Goal: Information Seeking & Learning: Compare options

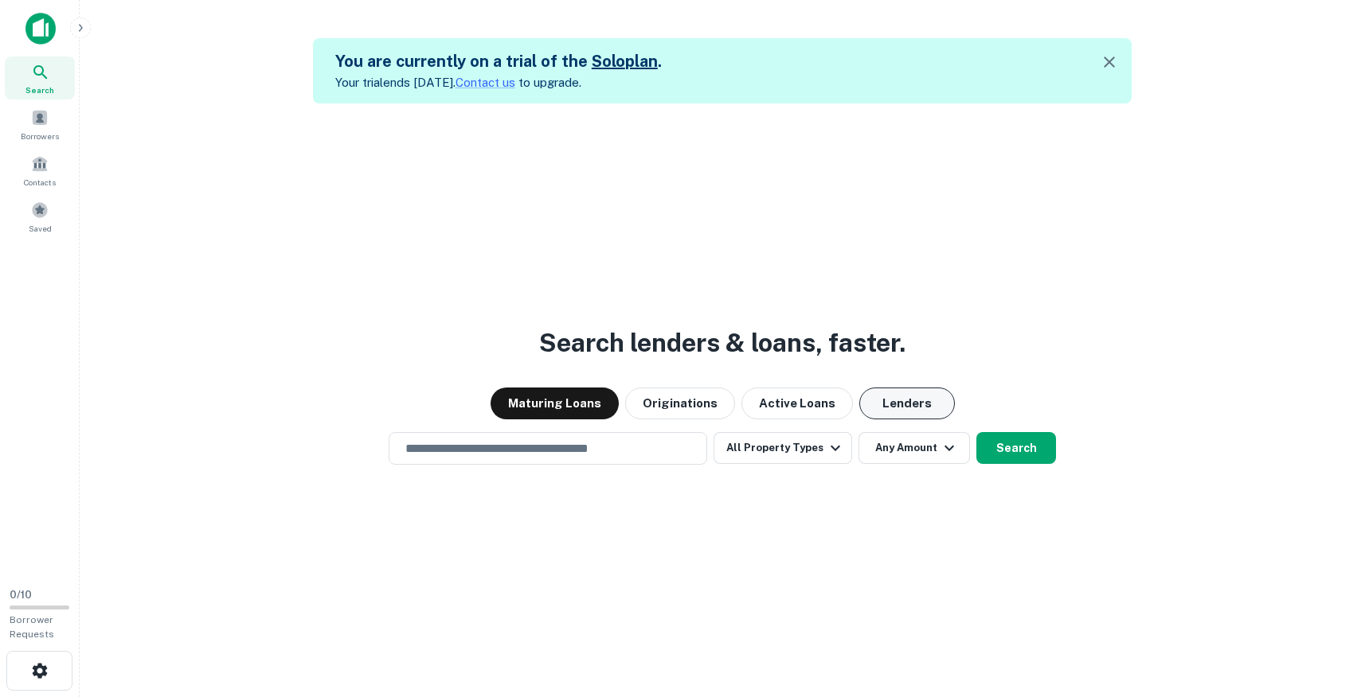
click at [890, 406] on button "Lenders" at bounding box center [907, 404] width 96 height 32
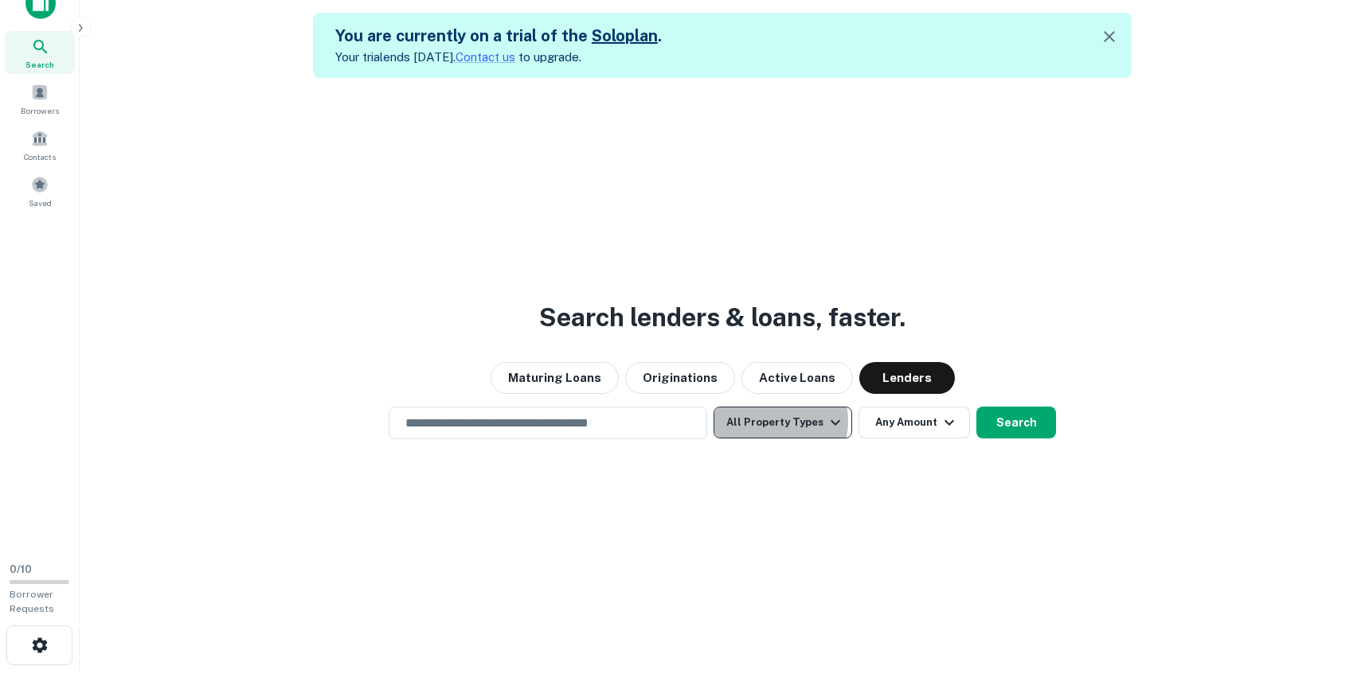
click at [768, 421] on button "All Property Types" at bounding box center [782, 423] width 139 height 32
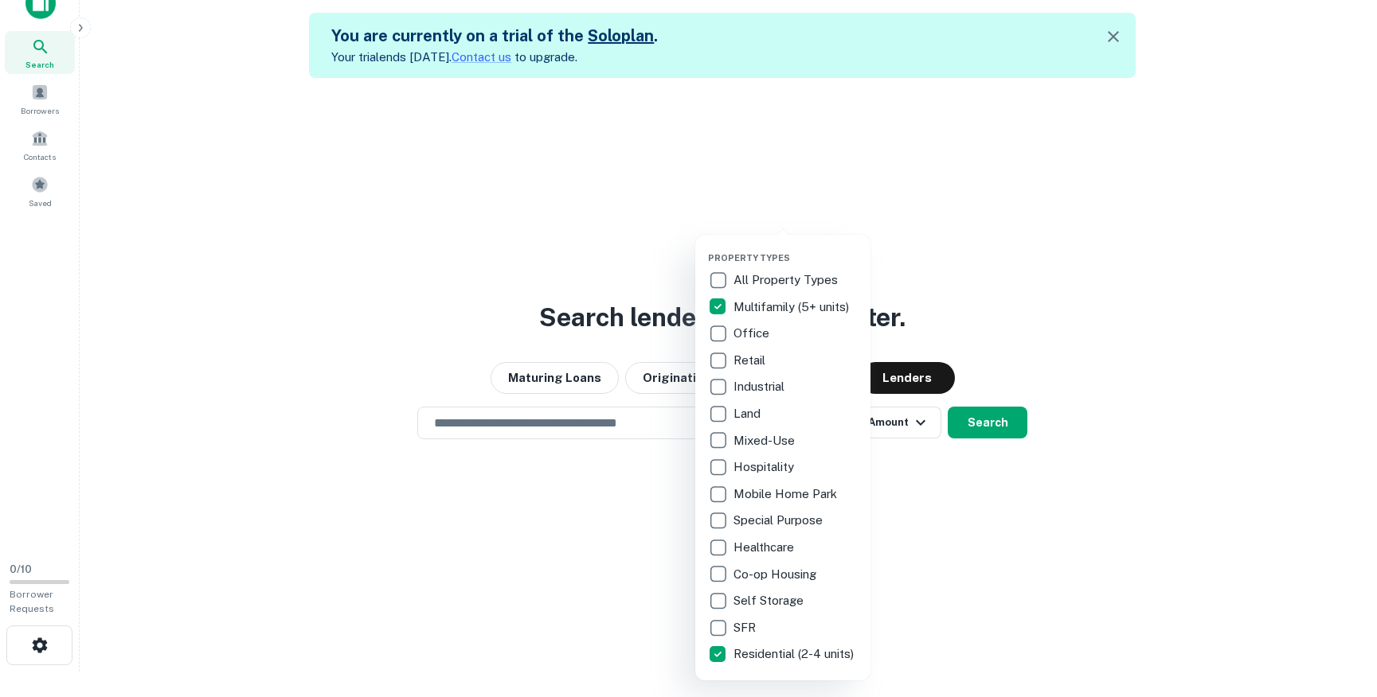
click at [616, 401] on div at bounding box center [688, 348] width 1377 height 697
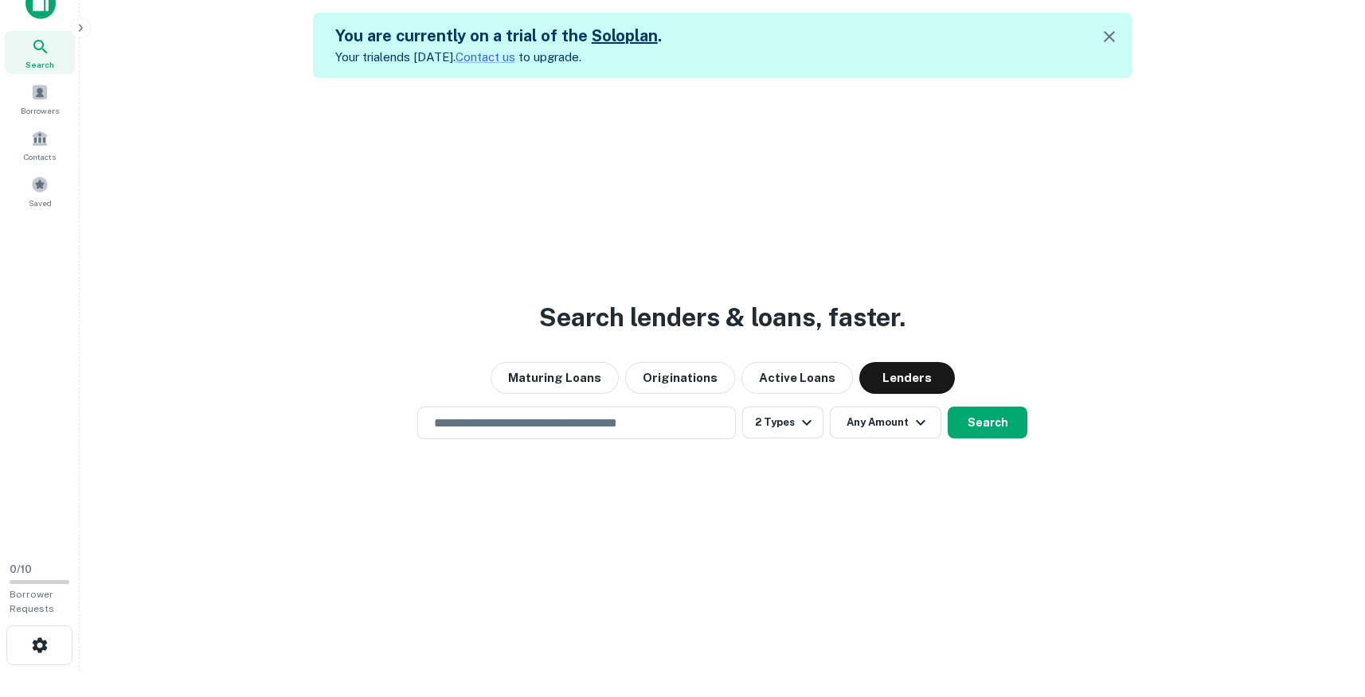
click at [605, 423] on input "text" at bounding box center [576, 423] width 304 height 18
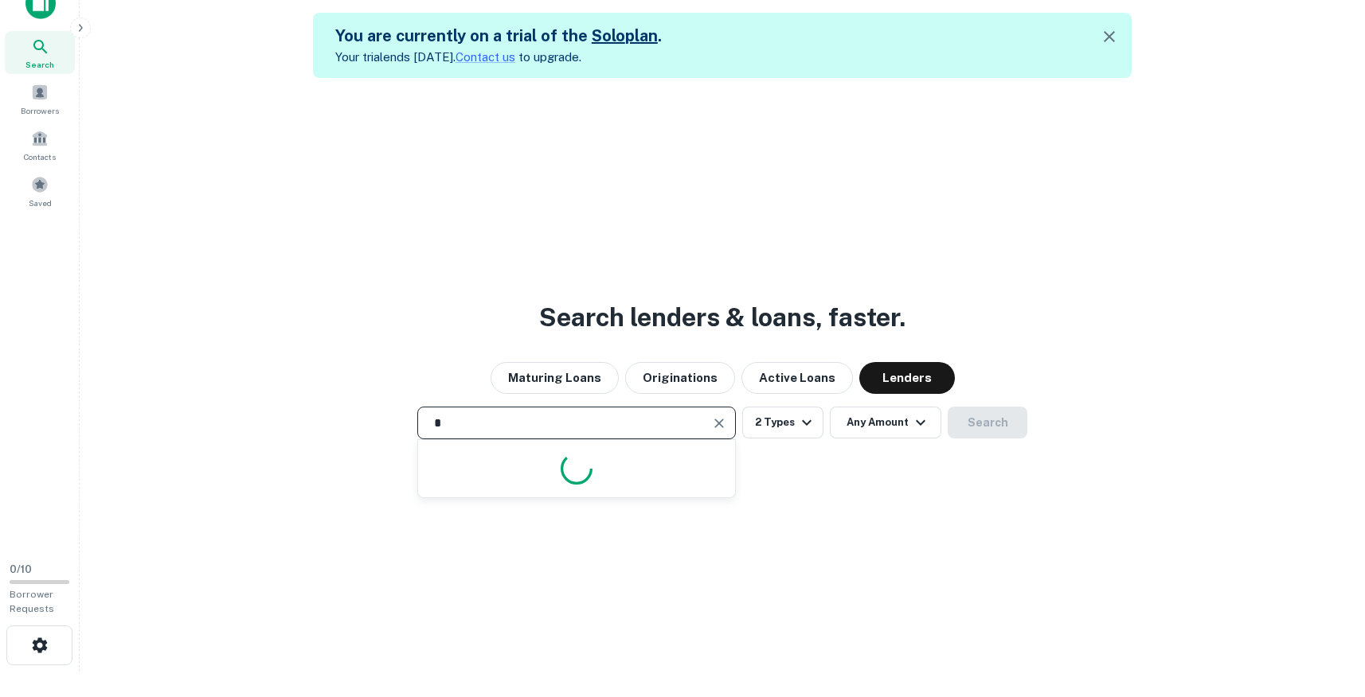
type input "**********"
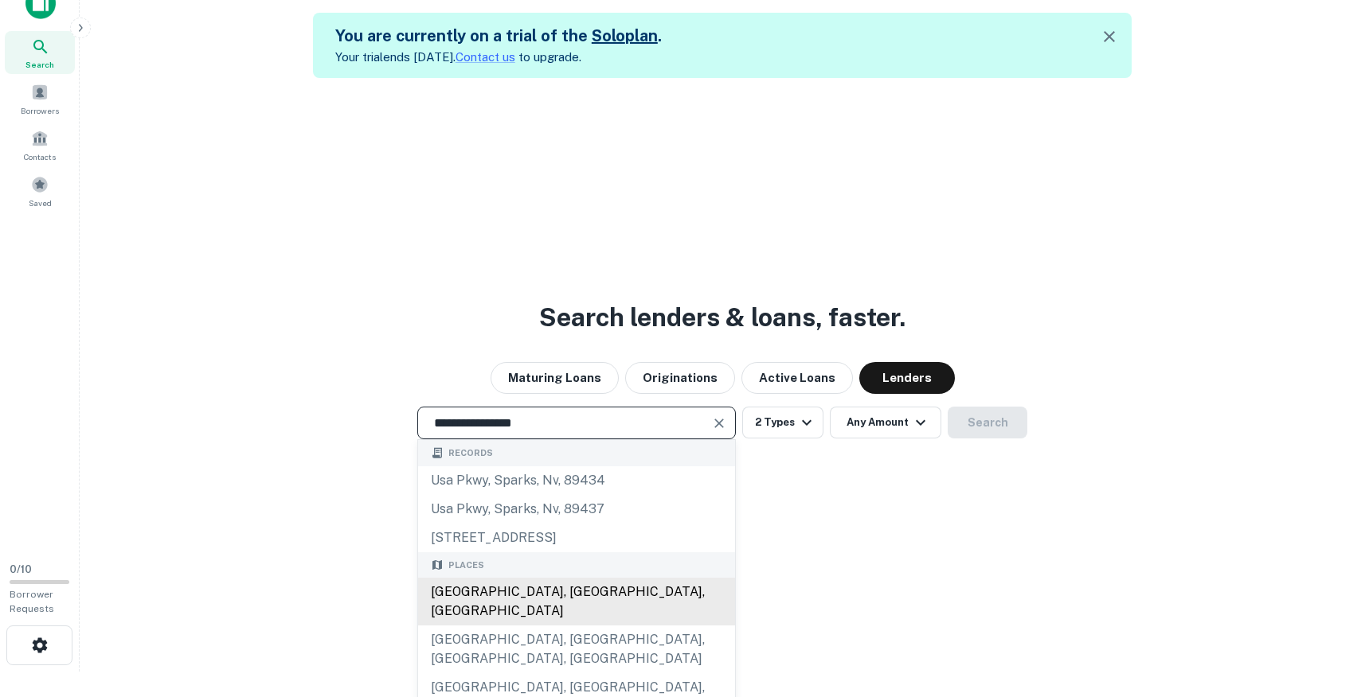
click at [503, 596] on div "[GEOGRAPHIC_DATA], [GEOGRAPHIC_DATA], [GEOGRAPHIC_DATA]" at bounding box center [576, 602] width 317 height 48
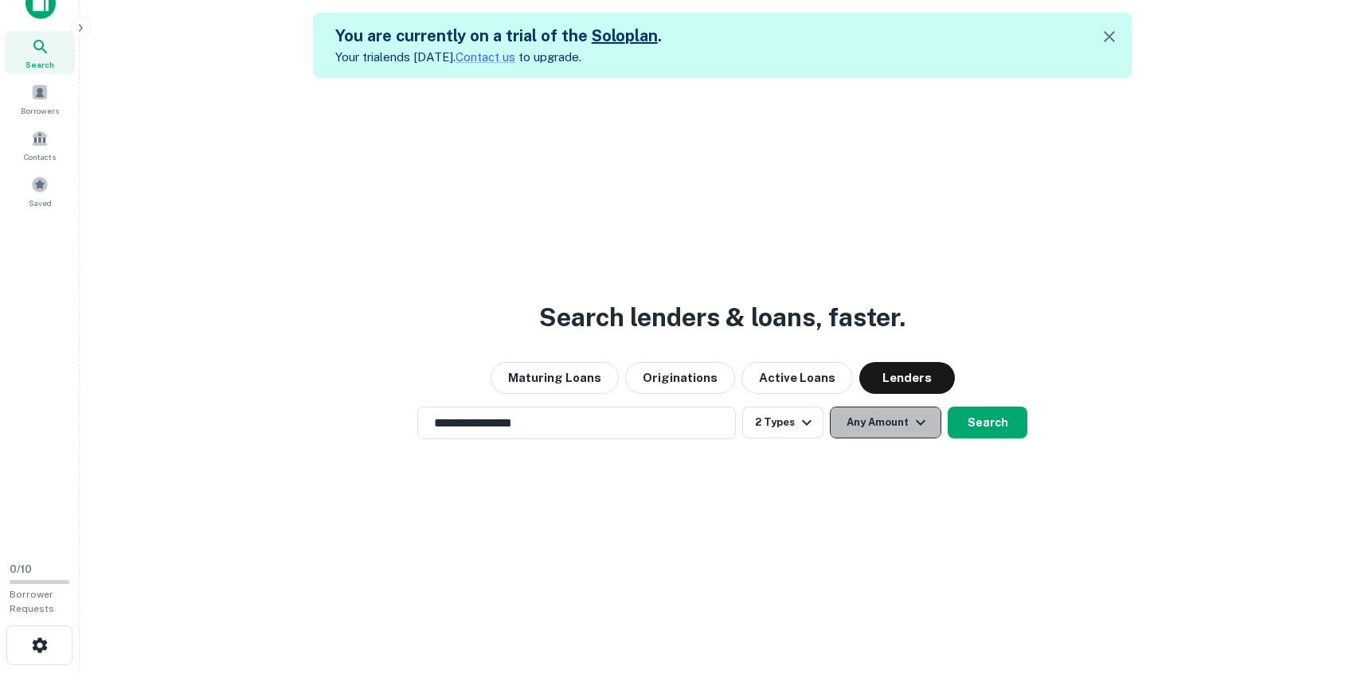
click at [854, 427] on button "Any Amount" at bounding box center [885, 423] width 111 height 32
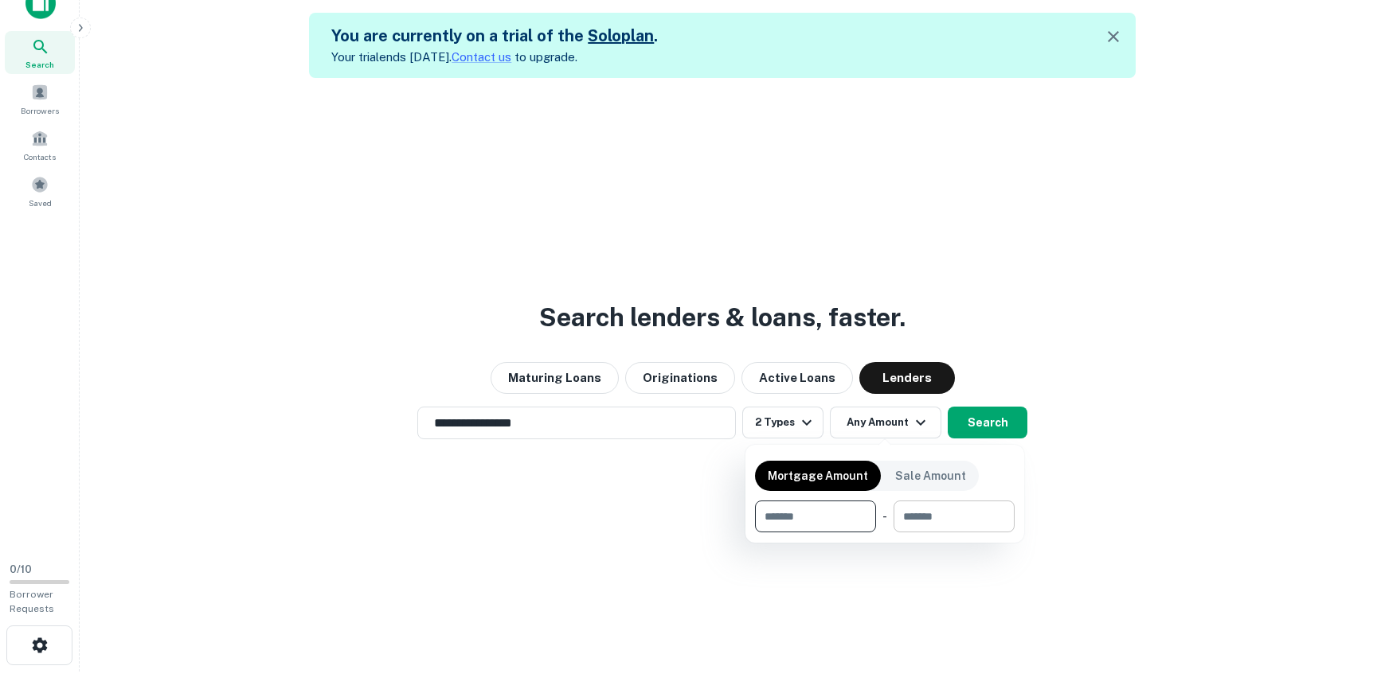
click at [940, 518] on input "number" at bounding box center [948, 517] width 110 height 32
type input "*******"
click at [994, 427] on div at bounding box center [688, 348] width 1377 height 697
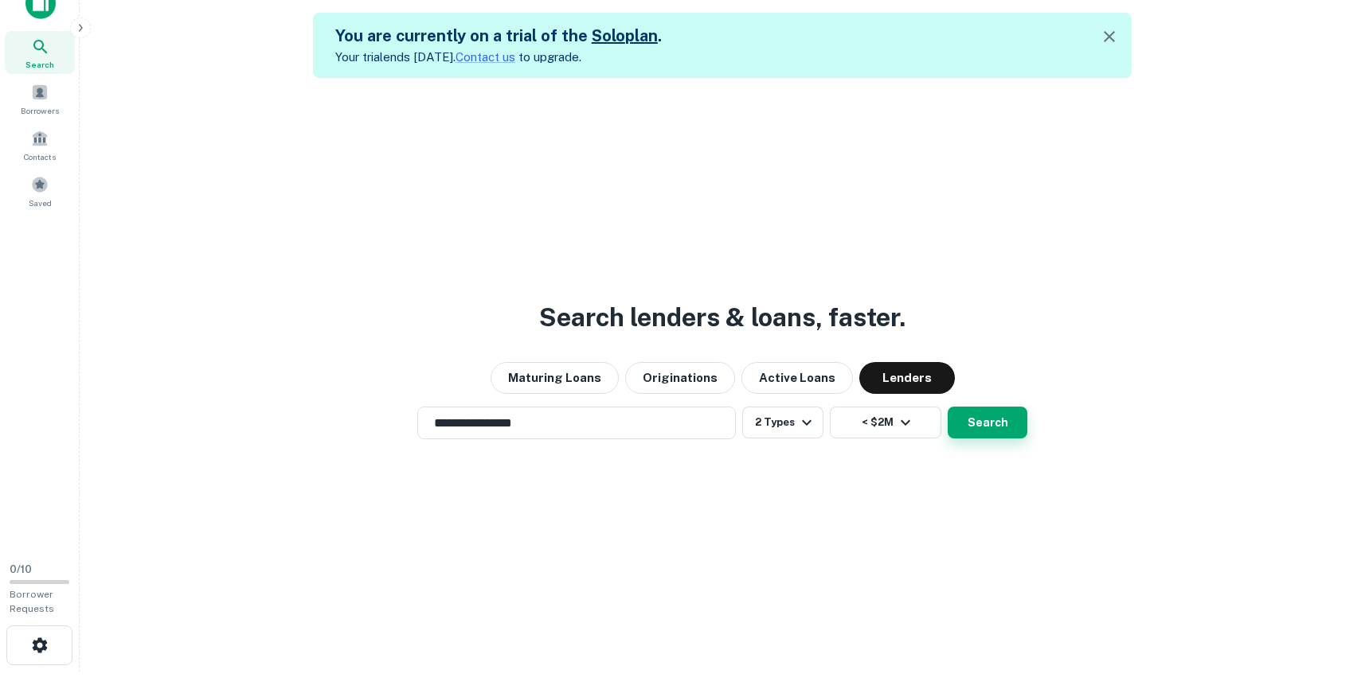
click at [982, 416] on button "Search" at bounding box center [987, 423] width 80 height 32
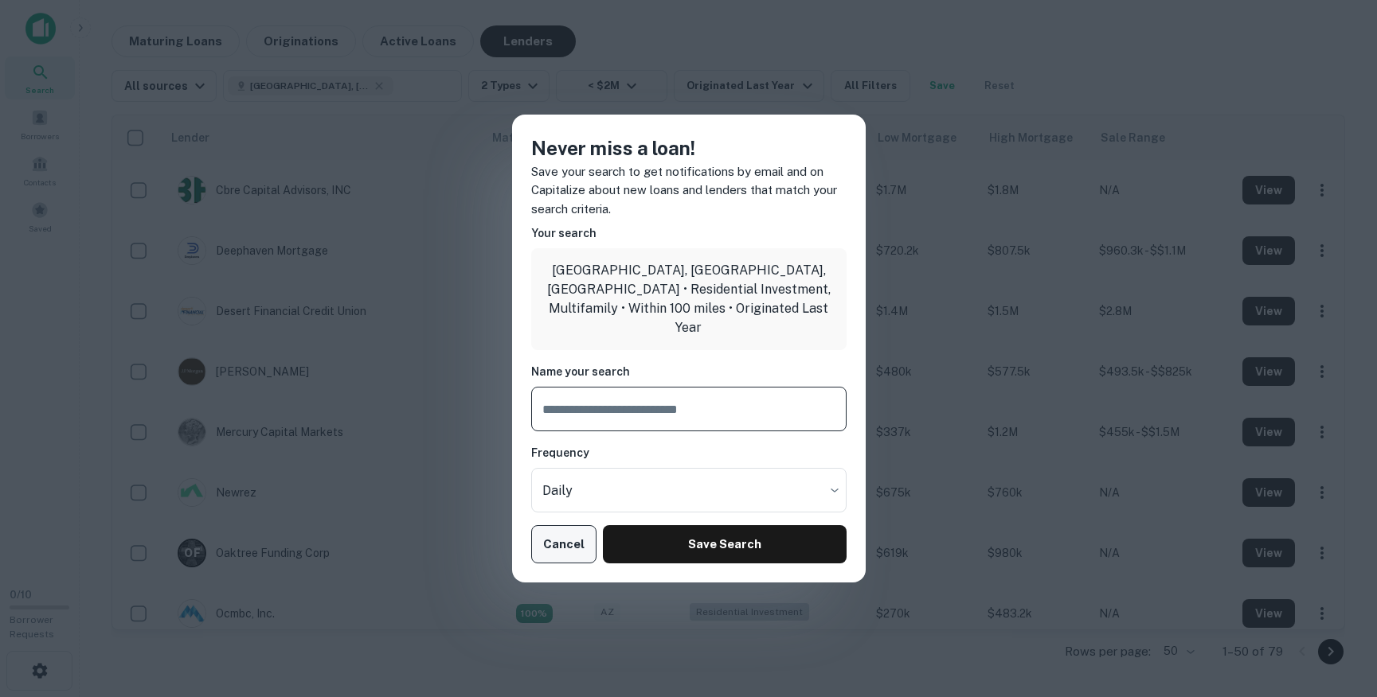
click at [562, 541] on button "Cancel" at bounding box center [564, 544] width 66 height 38
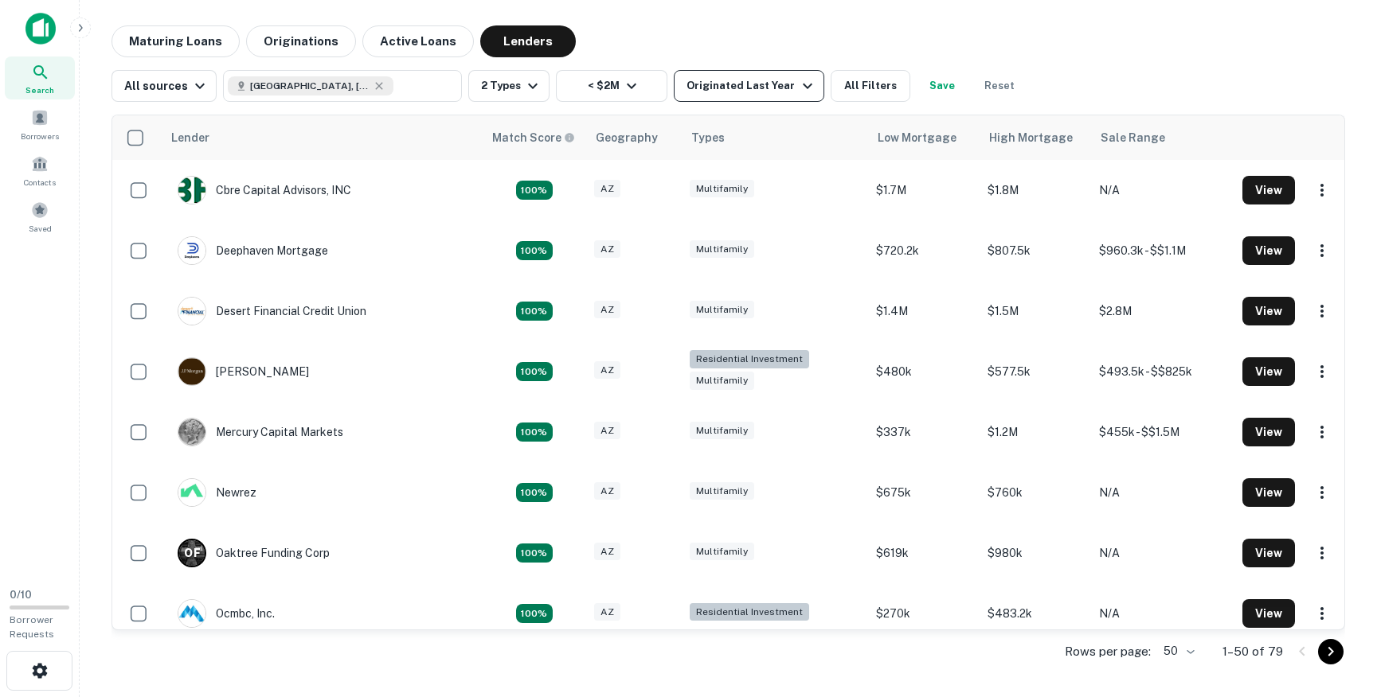
click at [776, 96] on button "Originated Last Year" at bounding box center [749, 86] width 150 height 32
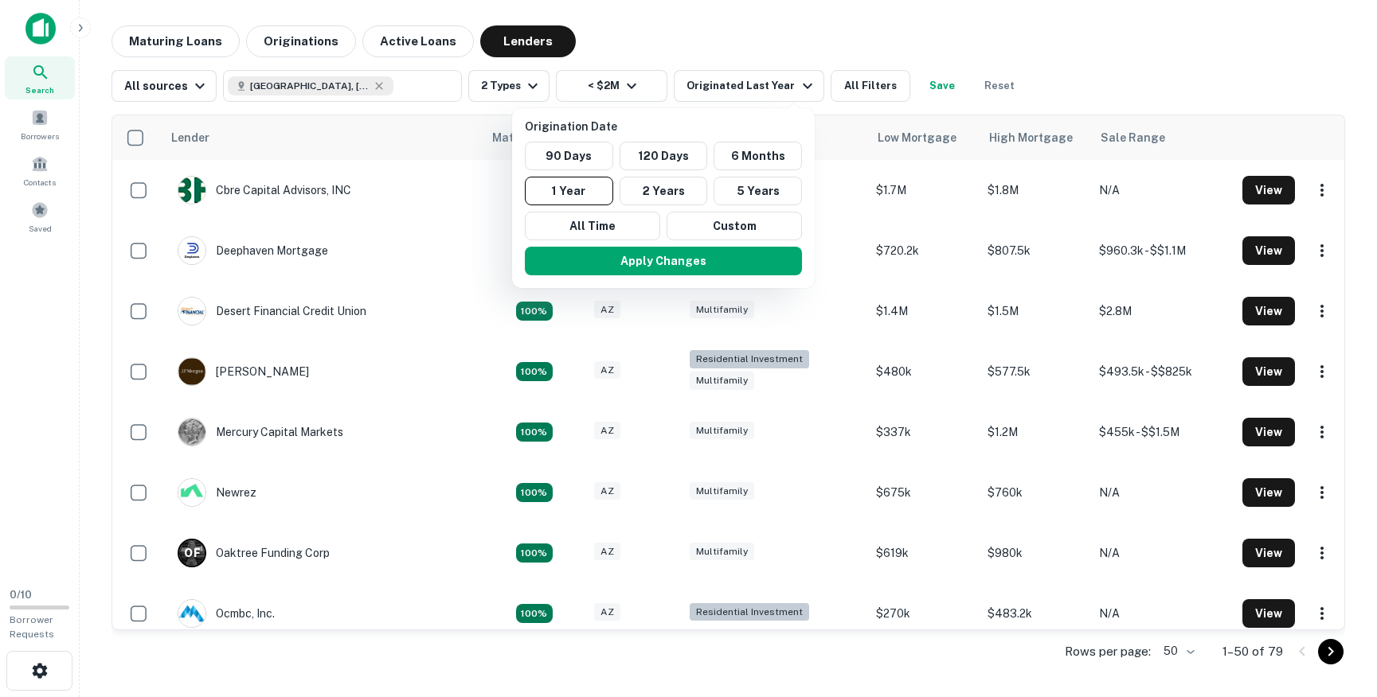
click at [861, 97] on div at bounding box center [688, 348] width 1377 height 697
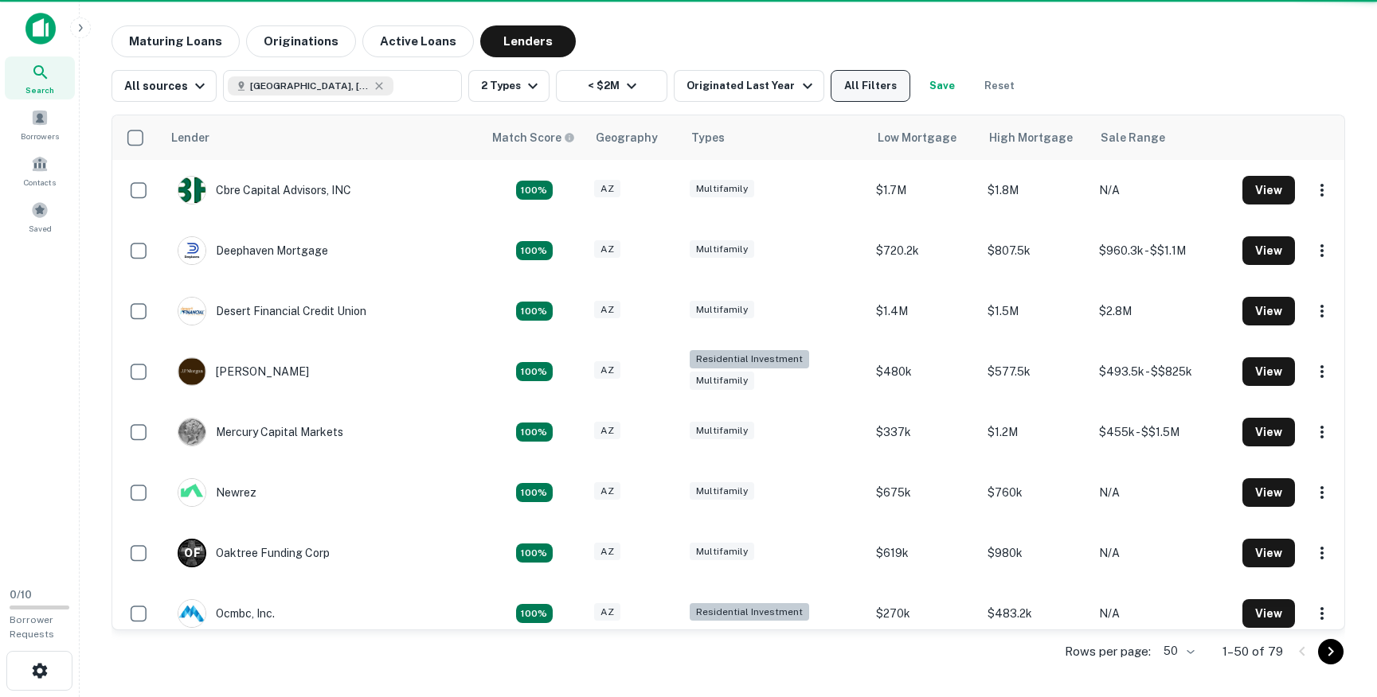
click at [865, 82] on button "All Filters" at bounding box center [870, 86] width 80 height 32
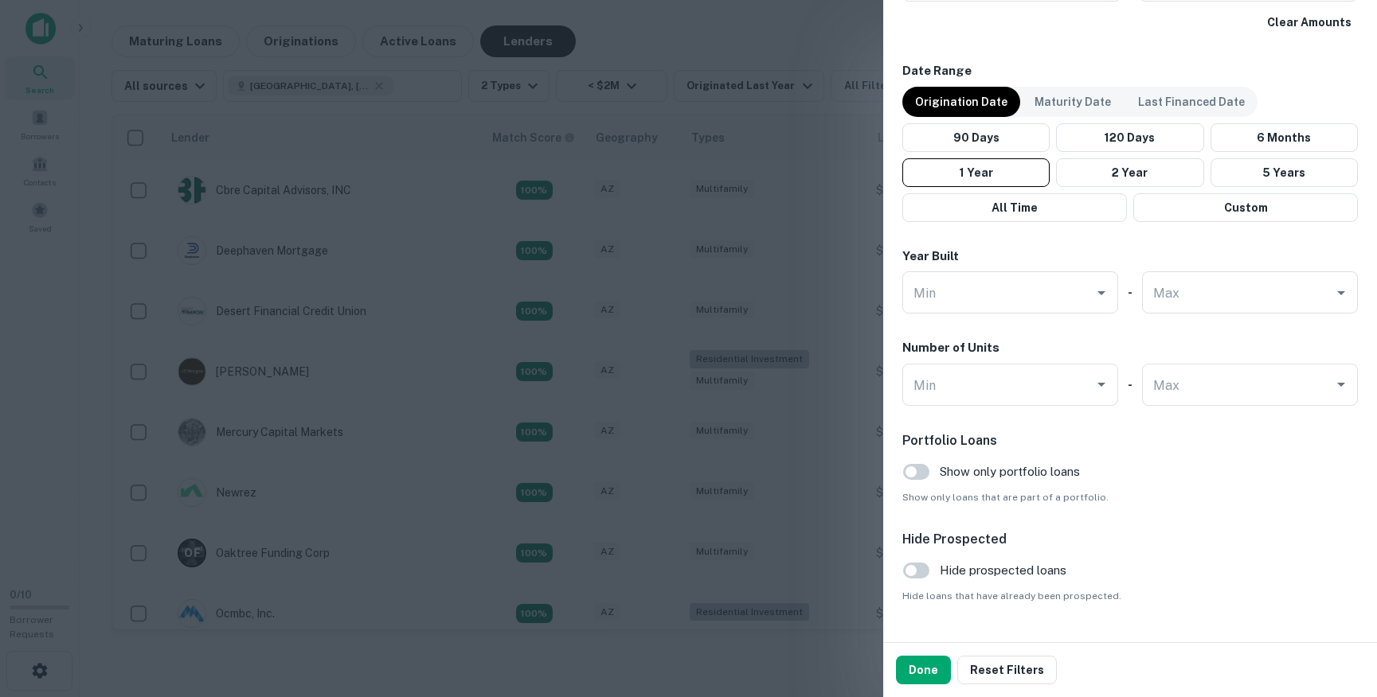
scroll to position [961, 0]
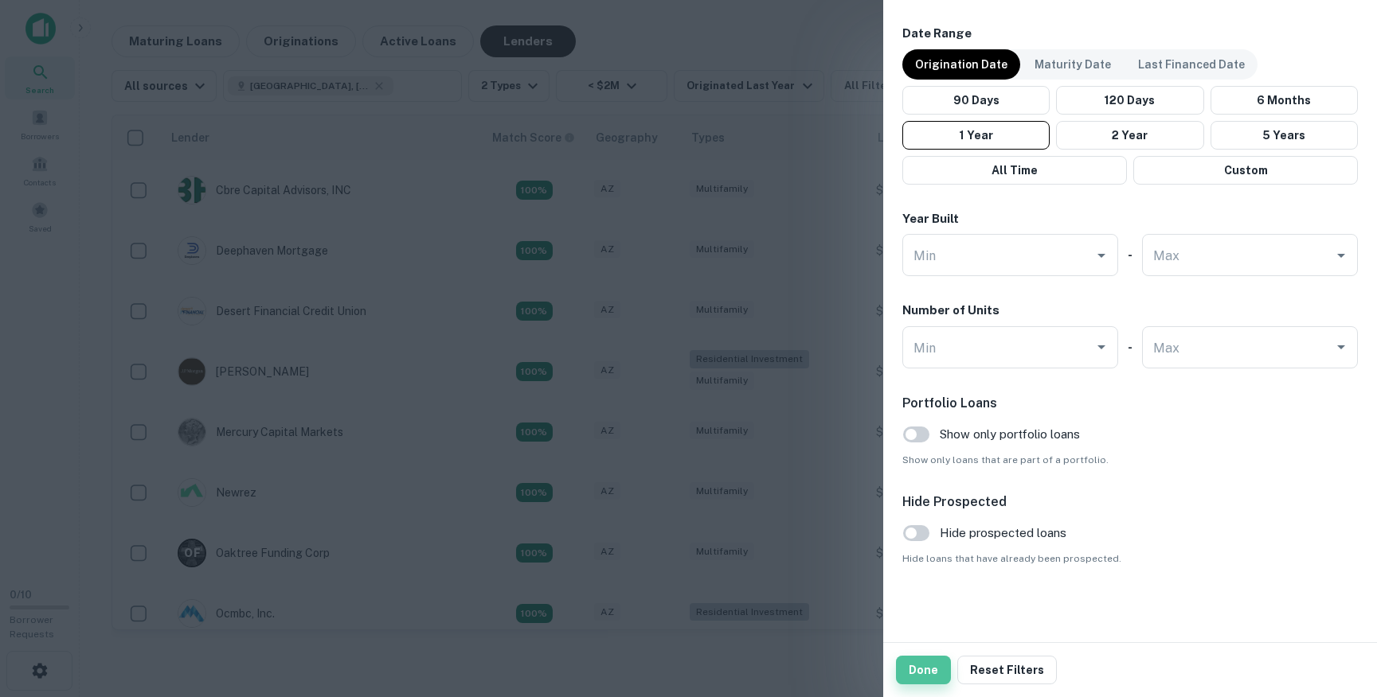
click at [927, 662] on button "Done" at bounding box center [923, 670] width 55 height 29
